Goal: Transaction & Acquisition: Obtain resource

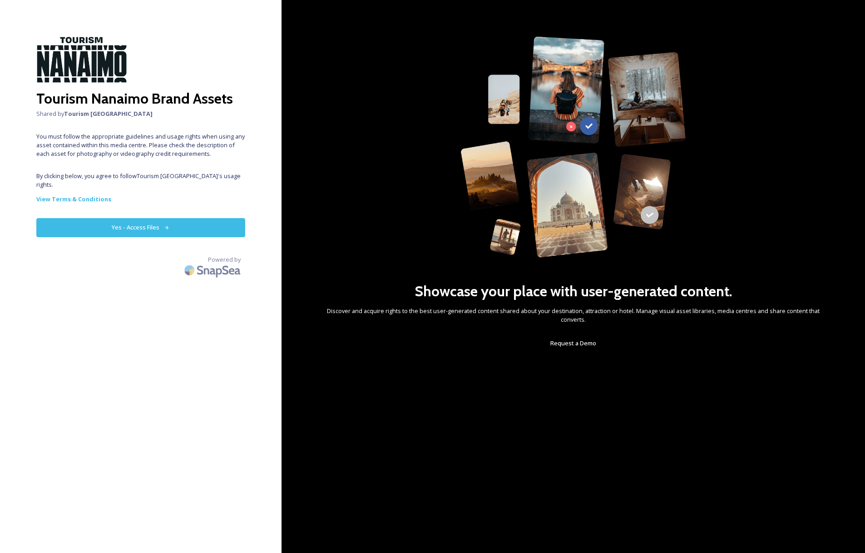
click at [156, 218] on button "Yes - Access Files" at bounding box center [140, 227] width 209 height 19
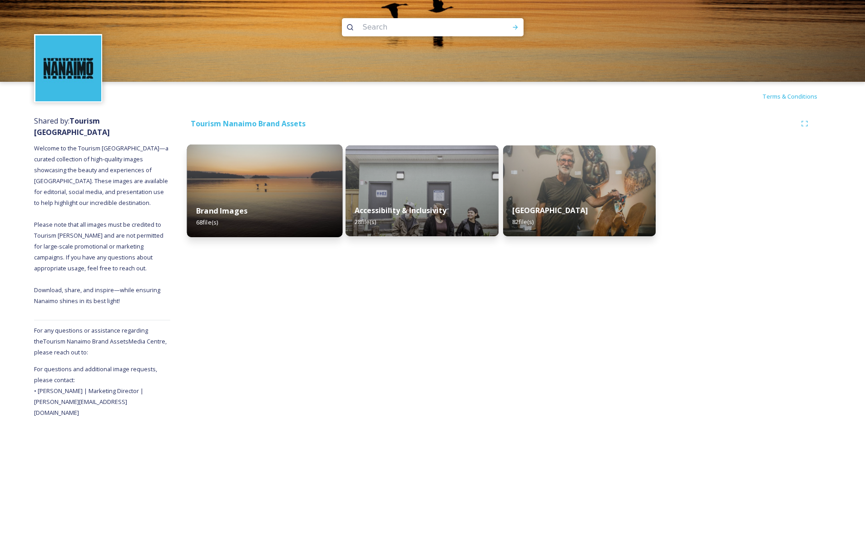
click at [294, 213] on div "Brand Images 68 file(s)" at bounding box center [265, 216] width 156 height 41
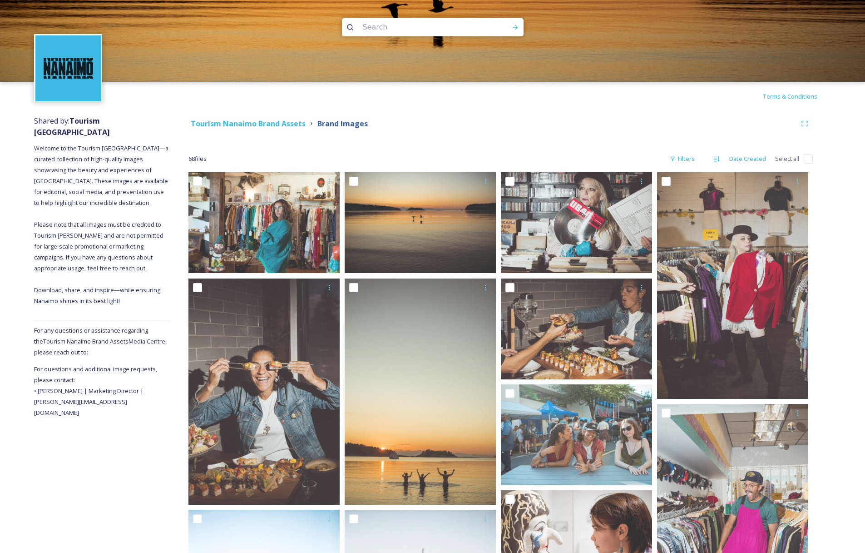
click at [336, 123] on strong "Brand Images" at bounding box center [342, 124] width 50 height 10
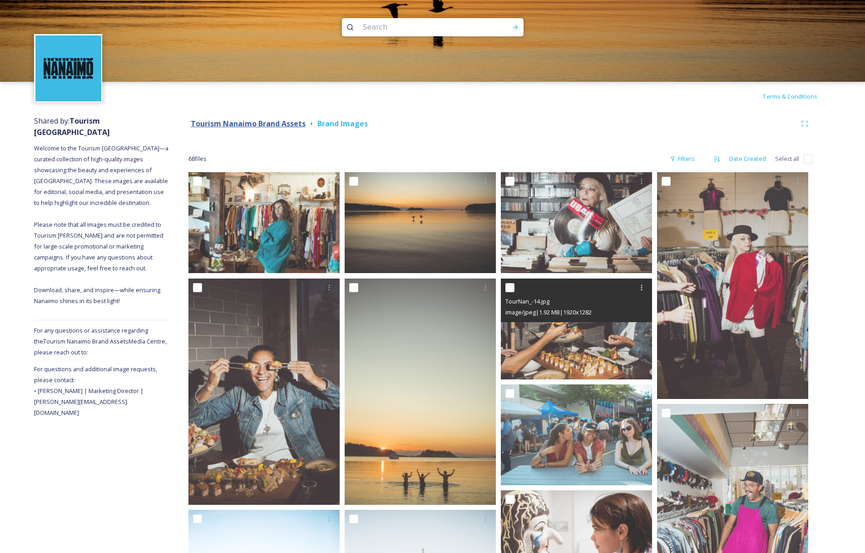
click at [252, 125] on strong "Tourism Nanaimo Brand Assets" at bounding box center [248, 124] width 115 height 10
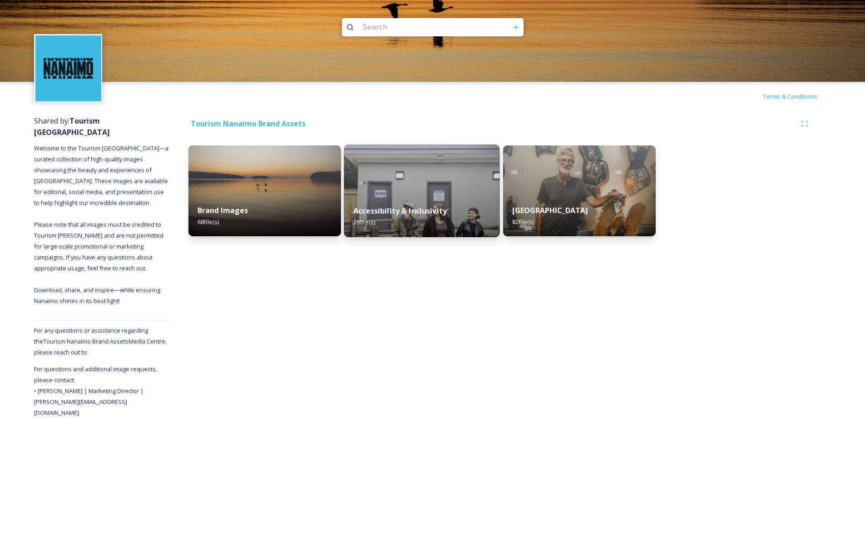
click at [441, 200] on div "Accessibility & Inclusivity 28 file(s)" at bounding box center [422, 216] width 156 height 41
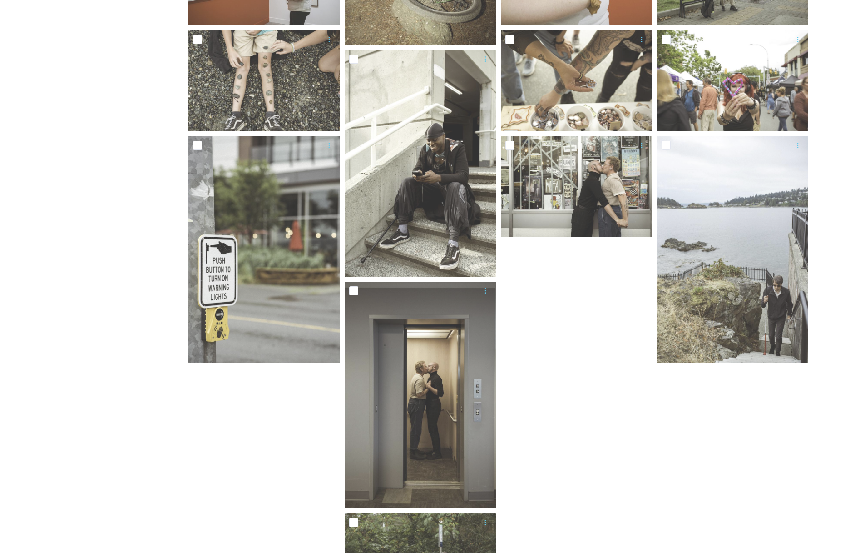
scroll to position [1004, 0]
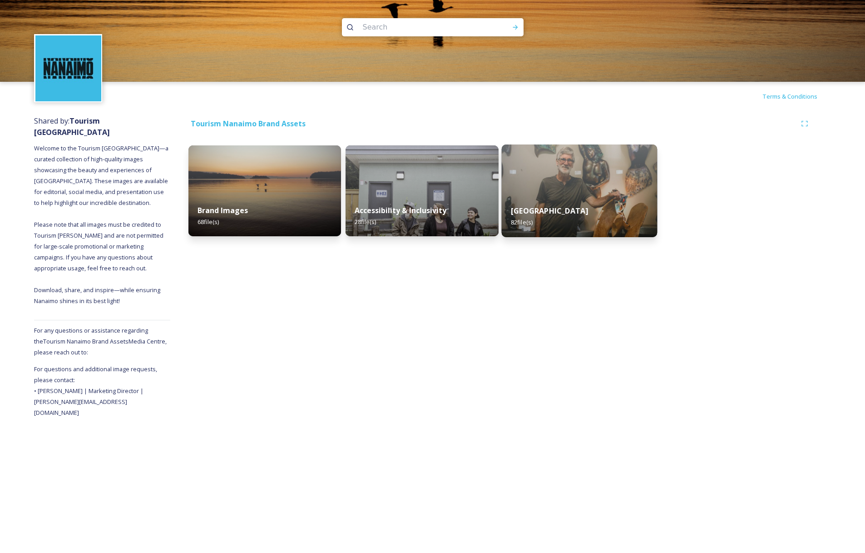
click at [586, 221] on div "Gabriola Island 82 file(s)" at bounding box center [579, 216] width 156 height 41
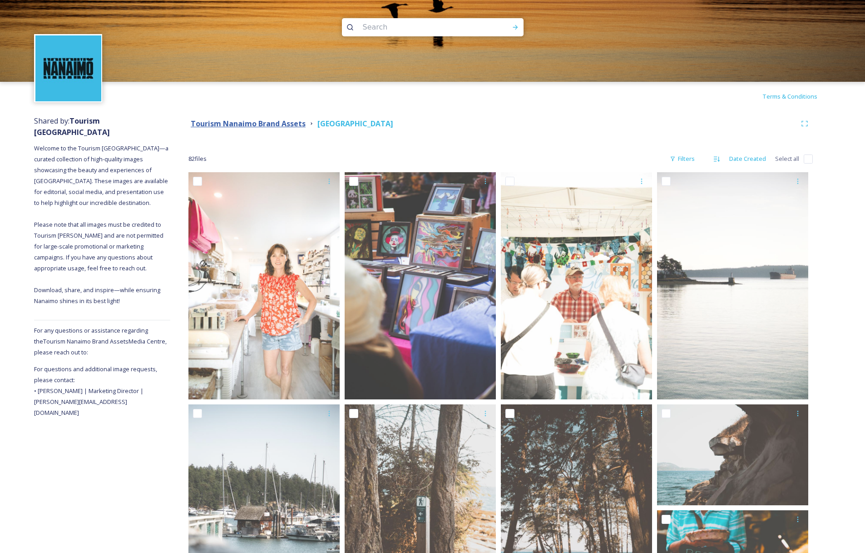
click at [277, 119] on strong "Tourism Nanaimo Brand Assets" at bounding box center [248, 124] width 115 height 10
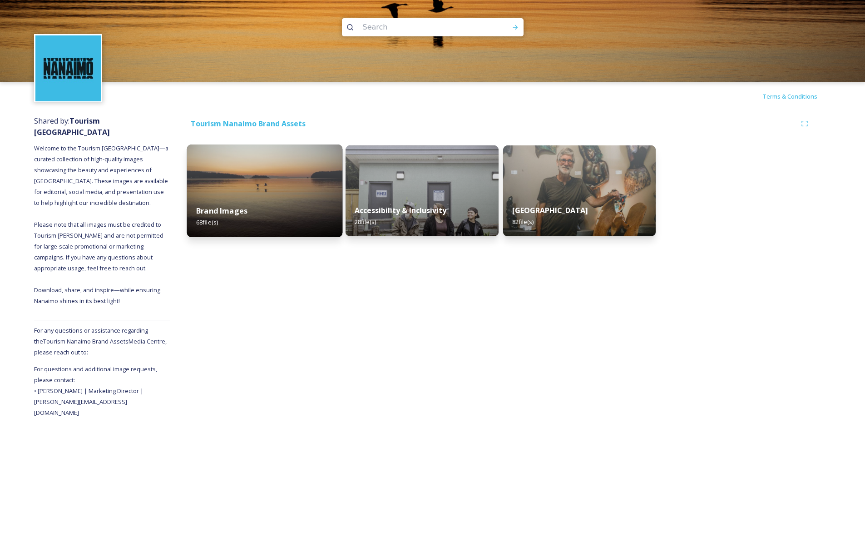
click at [262, 211] on div "Brand Images 68 file(s)" at bounding box center [265, 216] width 156 height 41
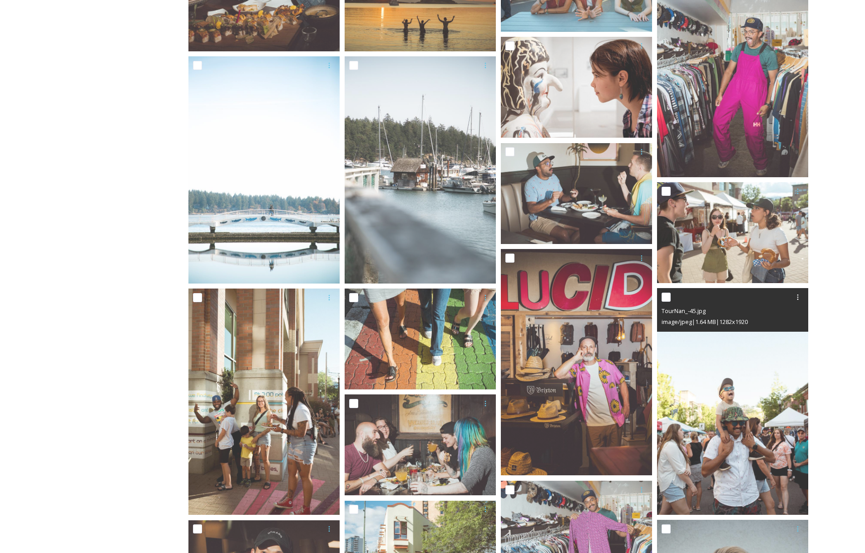
scroll to position [346, 0]
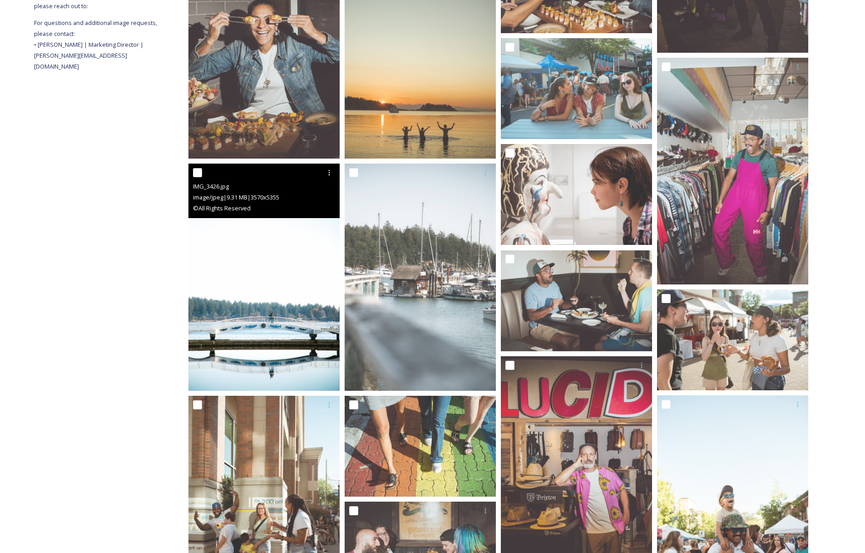
click at [297, 342] on img at bounding box center [263, 276] width 151 height 227
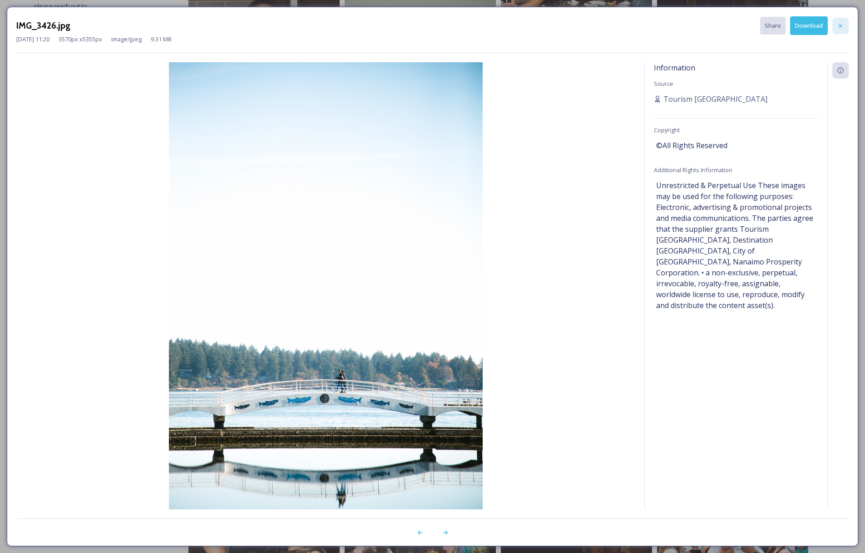
click at [841, 26] on icon at bounding box center [841, 26] width 4 height 4
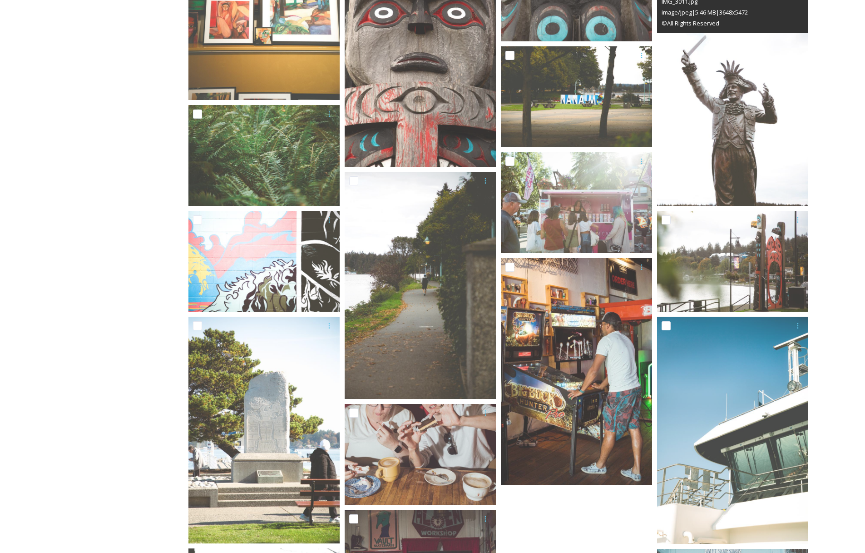
scroll to position [2437, 0]
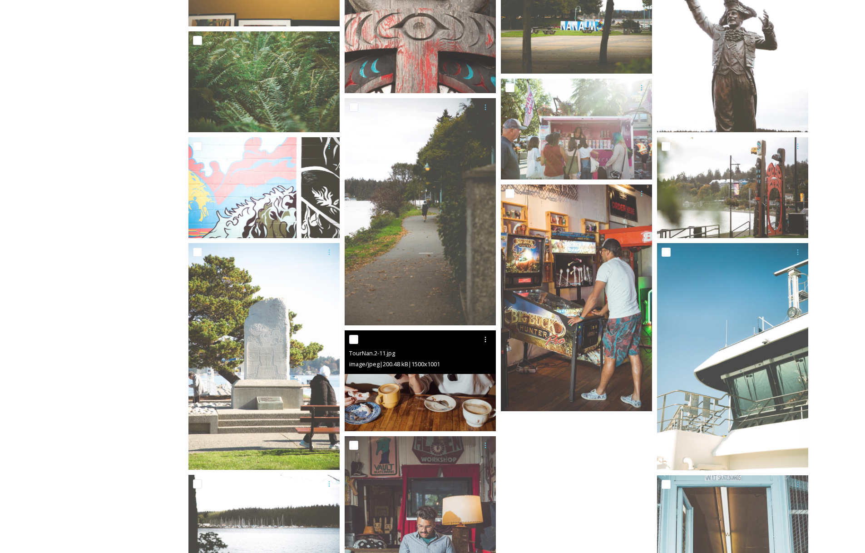
click at [423, 398] on img at bounding box center [420, 380] width 151 height 101
